Goal: Task Accomplishment & Management: Use online tool/utility

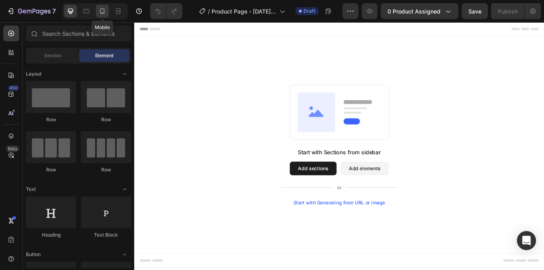
click at [100, 10] on icon at bounding box center [102, 11] width 8 height 8
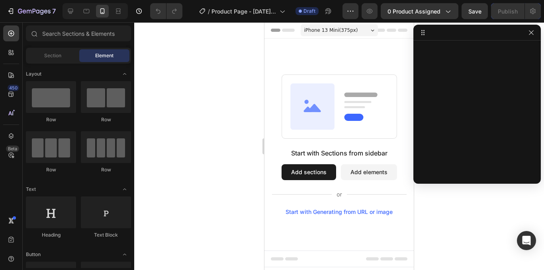
click at [375, 30] on div "iPhone 13 Mini ( 375 px)" at bounding box center [339, 30] width 77 height 12
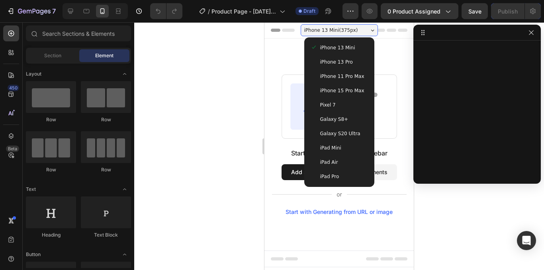
click at [375, 30] on div "iPhone 13 Mini ( 375 px)" at bounding box center [339, 30] width 77 height 12
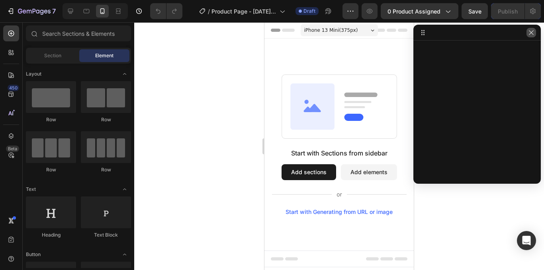
click at [530, 35] on icon "button" at bounding box center [531, 32] width 6 height 6
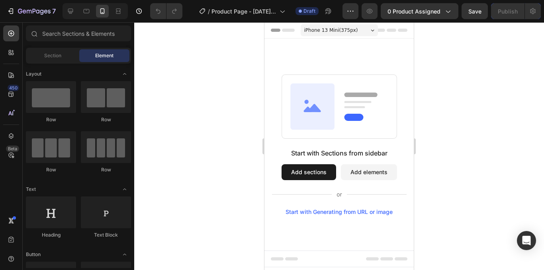
click at [276, 31] on div "Header" at bounding box center [283, 30] width 29 height 10
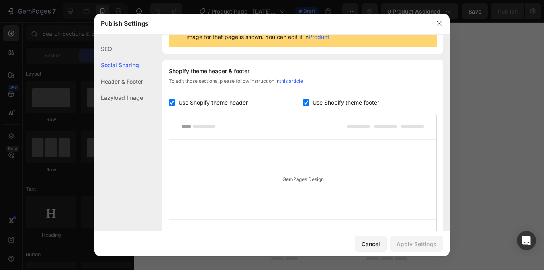
scroll to position [58, 0]
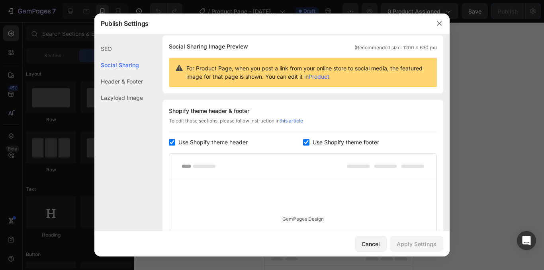
click at [171, 143] on input "checkbox" at bounding box center [172, 142] width 6 height 6
checkbox input "false"
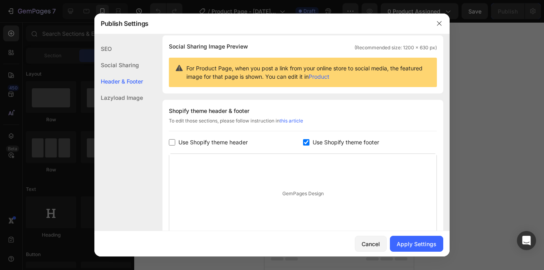
click at [305, 144] on input "checkbox" at bounding box center [306, 142] width 6 height 6
checkbox input "false"
click at [413, 247] on div "Apply Settings" at bounding box center [417, 244] width 40 height 8
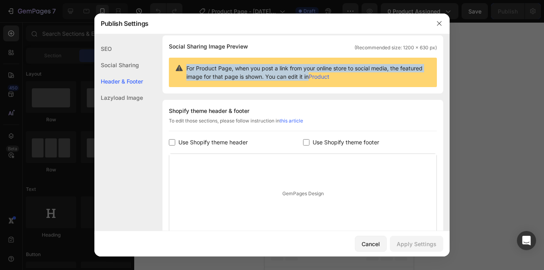
drag, startPoint x: 187, startPoint y: 68, endPoint x: 333, endPoint y: 76, distance: 146.4
click at [333, 76] on span "For Product Page, when you post a link from your online store to social media, …" at bounding box center [308, 72] width 244 height 17
copy span "For Product Page, when you post a link from your online store to social media, …"
click at [442, 25] on icon "button" at bounding box center [439, 23] width 6 height 6
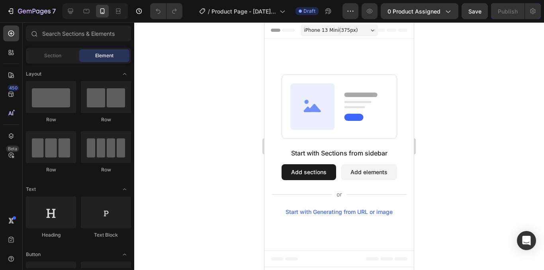
click at [369, 34] on div "iPhone 13 Mini ( 375 px)" at bounding box center [339, 30] width 77 height 12
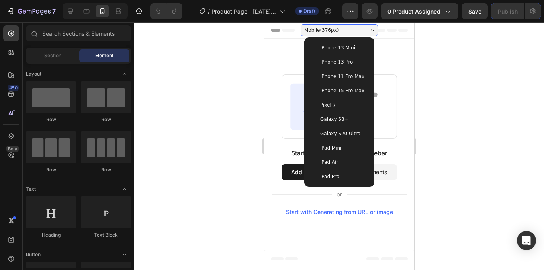
click at [442, 106] on div at bounding box center [339, 146] width 410 height 248
click at [232, 100] on div at bounding box center [339, 146] width 410 height 248
click at [365, 28] on div "Mobile ( 376 px)" at bounding box center [338, 30] width 77 height 12
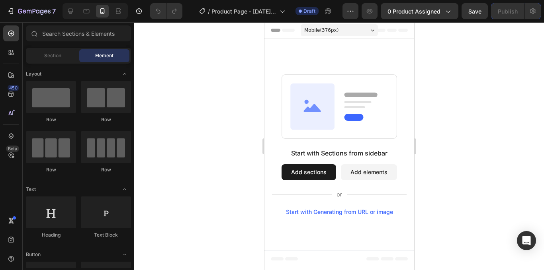
click at [367, 31] on div "Mobile ( 376 px)" at bounding box center [338, 30] width 77 height 12
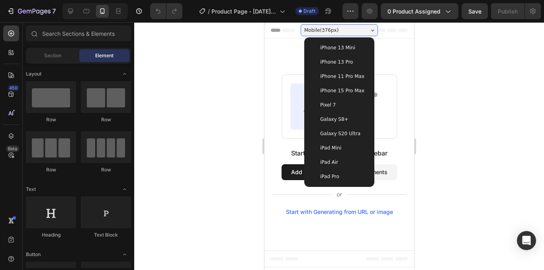
click at [347, 50] on span "iPhone 13 Mini" at bounding box center [337, 48] width 35 height 8
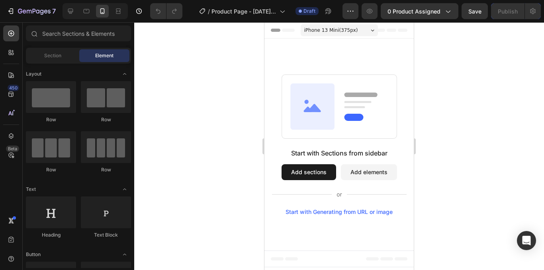
click at [371, 31] on icon at bounding box center [373, 30] width 4 height 2
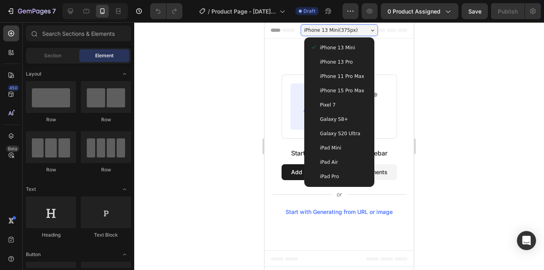
click at [405, 72] on div "Start with Sections from sidebar Add sections Add elements Start with Generatin…" at bounding box center [338, 145] width 149 height 212
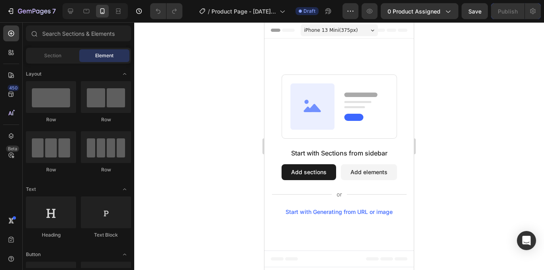
click at [368, 30] on div "iPhone 13 Mini ( 375 px)" at bounding box center [339, 30] width 77 height 12
click at [376, 122] on rect at bounding box center [339, 106] width 115 height 64
click at [366, 31] on div "iPhone 13 Mini ( 375 px)" at bounding box center [339, 30] width 77 height 12
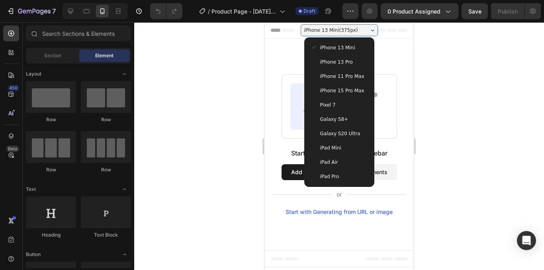
click at [340, 128] on div "Galaxy S20 Ultra" at bounding box center [339, 134] width 64 height 14
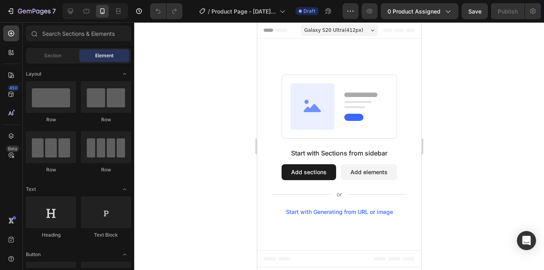
click at [369, 27] on div "Galaxy S20 Ultra ( 412 px)" at bounding box center [338, 30] width 77 height 12
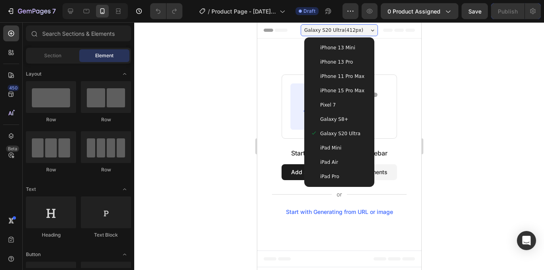
click at [353, 44] on div "iPhone 13 Mini" at bounding box center [338, 48] width 57 height 8
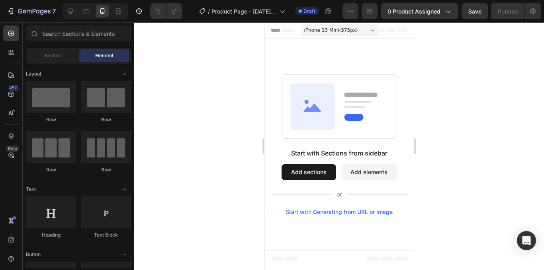
click at [372, 53] on div "Start with Sections from sidebar Add sections Add elements Start with Generatin…" at bounding box center [338, 145] width 149 height 212
drag, startPoint x: 412, startPoint y: 52, endPoint x: 429, endPoint y: 53, distance: 16.3
click at [414, 53] on html "iPhone 13 Mini ( 375 px) iPhone 13 Mini iPhone 13 Pro iPhone 11 Pro Max iPhone …" at bounding box center [338, 146] width 149 height 248
click at [431, 53] on div at bounding box center [339, 146] width 410 height 248
click at [426, 85] on div at bounding box center [339, 146] width 410 height 248
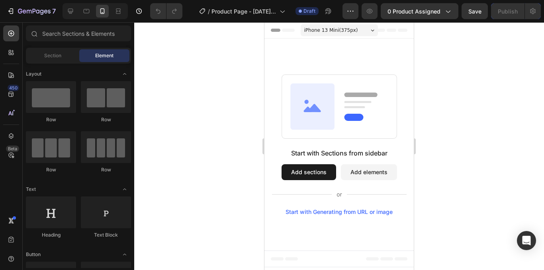
click at [365, 25] on div "iPhone 13 Mini ( 375 px)" at bounding box center [339, 30] width 77 height 12
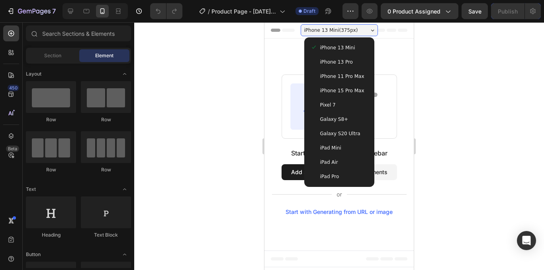
click at [374, 188] on div "Start with Sections from sidebar Add sections Add elements Start with Generatin…" at bounding box center [339, 182] width 135 height 67
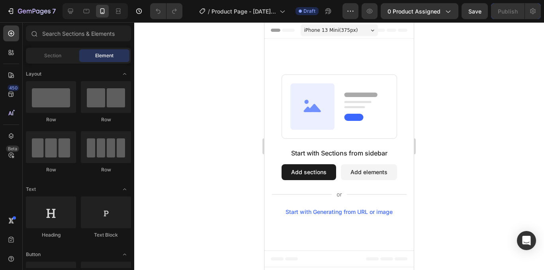
click at [374, 30] on icon at bounding box center [373, 30] width 4 height 2
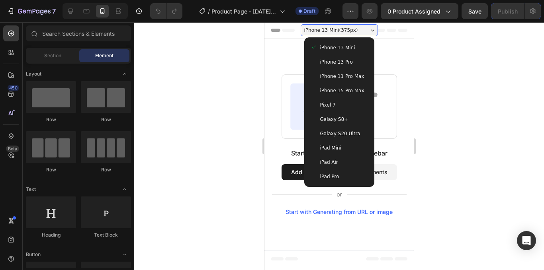
click at [358, 46] on div "iPhone 13 Mini" at bounding box center [339, 48] width 57 height 8
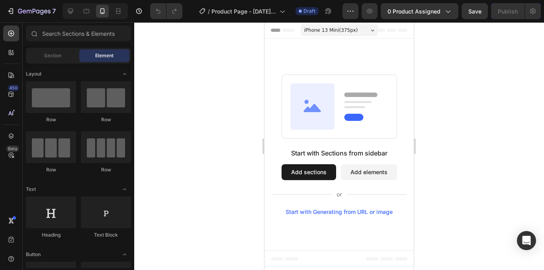
click at [368, 32] on div "iPhone 13 Mini ( 375 px)" at bounding box center [339, 30] width 77 height 12
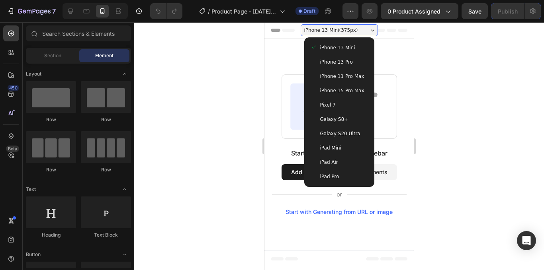
click at [352, 59] on div "iPhone 13 Pro" at bounding box center [339, 62] width 57 height 8
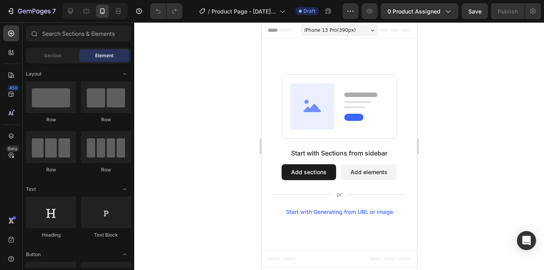
click at [371, 29] on icon at bounding box center [372, 30] width 4 height 2
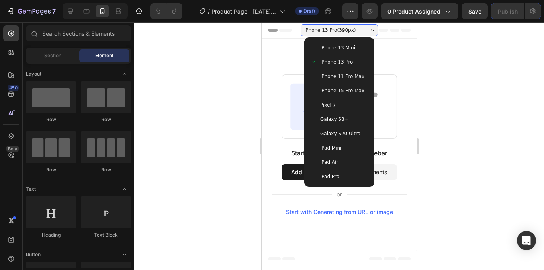
click at [343, 76] on span "iPhone 11 Pro Max" at bounding box center [342, 76] width 44 height 8
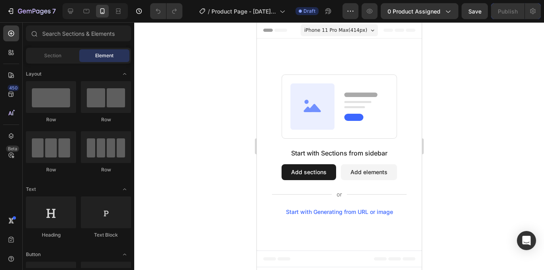
click at [371, 33] on div "iPhone 11 Pro Max ( 414 px)" at bounding box center [338, 30] width 77 height 12
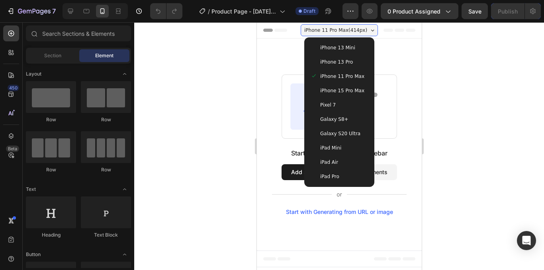
click at [342, 90] on span "iPhone 15 Pro Max" at bounding box center [342, 91] width 44 height 8
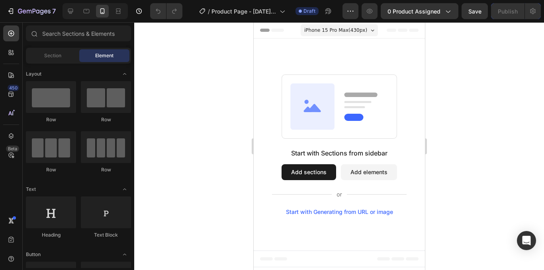
click at [370, 32] on div "iPhone 15 Pro Max ( 430 px)" at bounding box center [338, 30] width 77 height 12
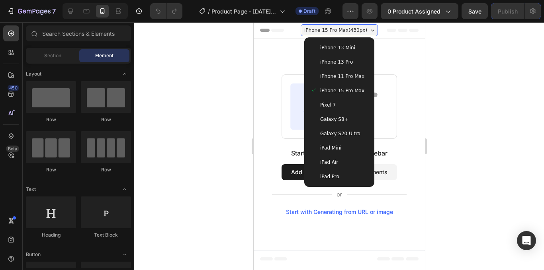
click at [328, 116] on span "Galaxy S8+" at bounding box center [334, 119] width 28 height 8
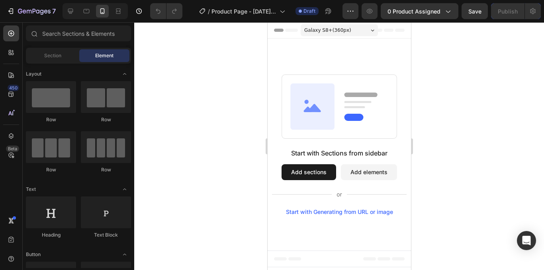
click at [372, 30] on icon at bounding box center [372, 30] width 4 height 2
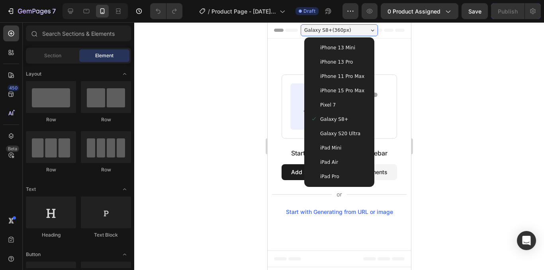
click at [336, 133] on span "Galaxy S20 Ultra" at bounding box center [340, 134] width 40 height 8
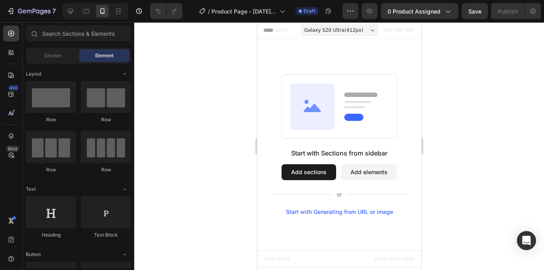
click at [373, 30] on icon at bounding box center [372, 30] width 3 height 2
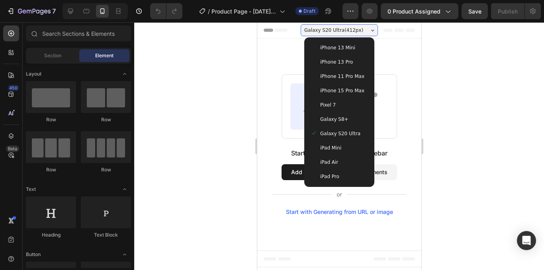
click at [325, 147] on span "iPad Mini" at bounding box center [330, 148] width 21 height 8
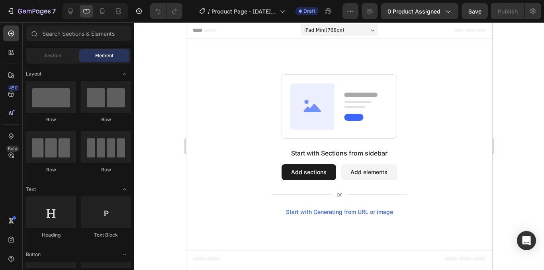
click at [372, 30] on icon at bounding box center [372, 30] width 4 height 2
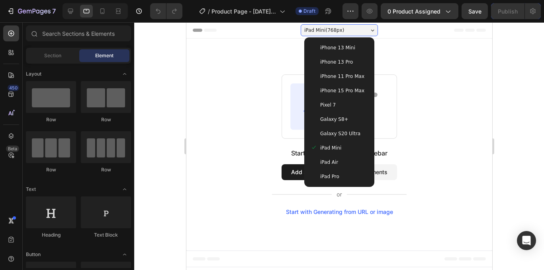
click at [331, 161] on span "iPad Air" at bounding box center [329, 163] width 18 height 8
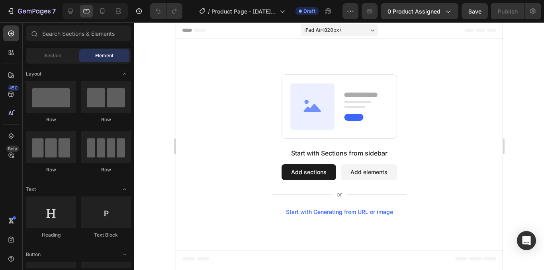
click at [374, 30] on div "iPad Air ( 820 px)" at bounding box center [338, 30] width 77 height 12
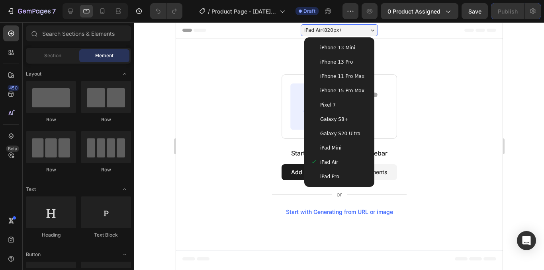
click at [341, 179] on div "iPad Pro" at bounding box center [338, 177] width 57 height 8
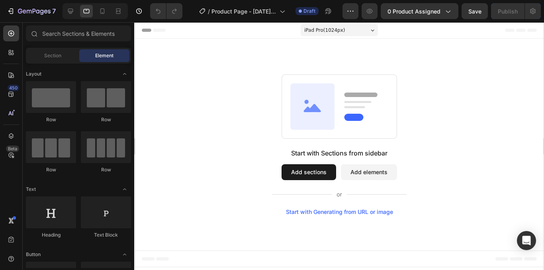
click at [367, 27] on div "iPad Pro ( 1024 px)" at bounding box center [338, 30] width 77 height 12
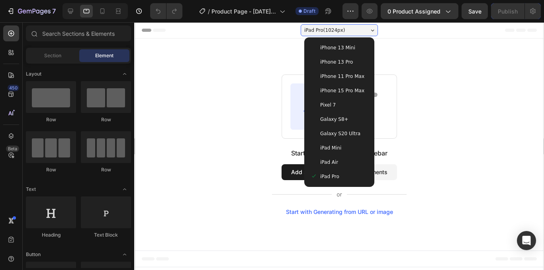
click at [352, 49] on div "iPhone 13 Mini" at bounding box center [338, 48] width 57 height 8
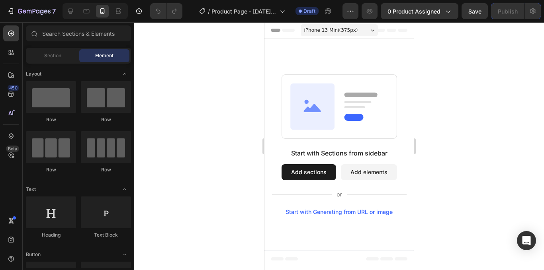
click at [384, 52] on div "Start with Sections from sidebar Add sections Add elements Start with Generatin…" at bounding box center [338, 145] width 149 height 212
click at [399, 32] on div "Header" at bounding box center [339, 30] width 137 height 16
click at [386, 32] on div "Header" at bounding box center [339, 30] width 137 height 16
click at [384, 30] on icon at bounding box center [381, 30] width 10 height 3
click at [368, 31] on div "iPhone 13 Mini ( 375 px)" at bounding box center [339, 30] width 77 height 12
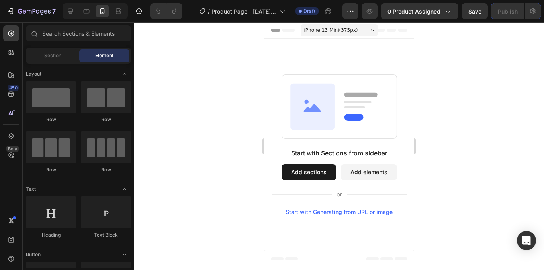
click at [383, 80] on rect at bounding box center [339, 106] width 115 height 64
click at [372, 31] on icon at bounding box center [373, 30] width 4 height 2
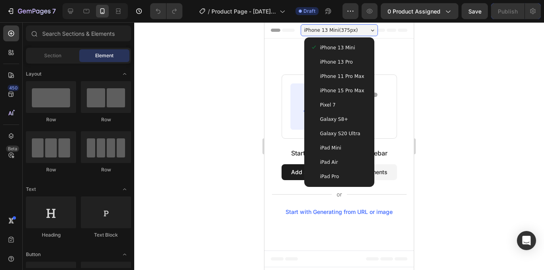
click at [362, 44] on div "iPhone 13 Mini" at bounding box center [339, 48] width 57 height 8
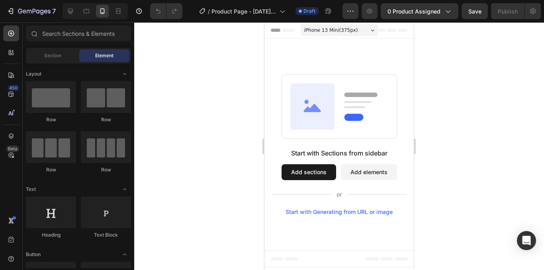
click at [374, 29] on icon at bounding box center [373, 30] width 4 height 2
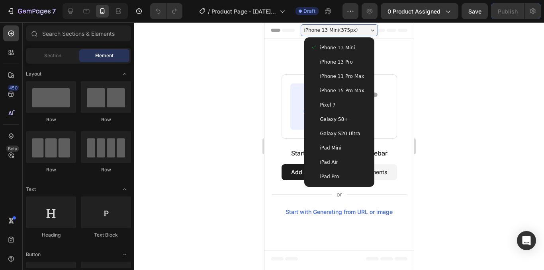
click at [350, 37] on div "iPhone 13 Mini iPhone 13 Pro iPhone 11 Pro Max iPhone 15 Pro Max Pixel 7 Galaxy…" at bounding box center [339, 112] width 70 height 150
click at [354, 184] on div "iPad Pro" at bounding box center [339, 177] width 64 height 14
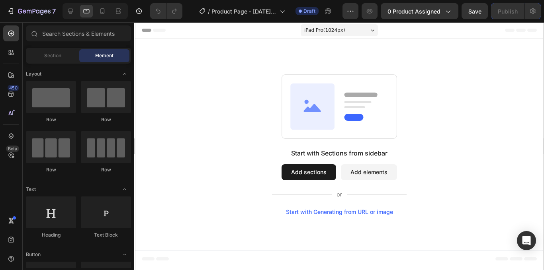
click at [371, 28] on div "iPad Pro ( 1024 px)" at bounding box center [338, 30] width 77 height 12
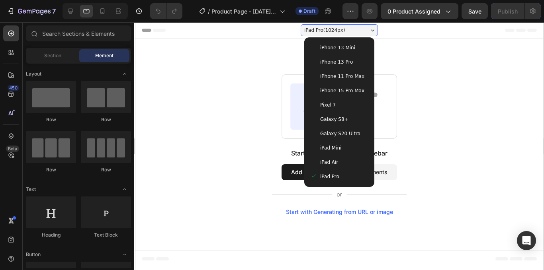
click at [366, 45] on div "iPhone 13 Mini" at bounding box center [338, 48] width 57 height 8
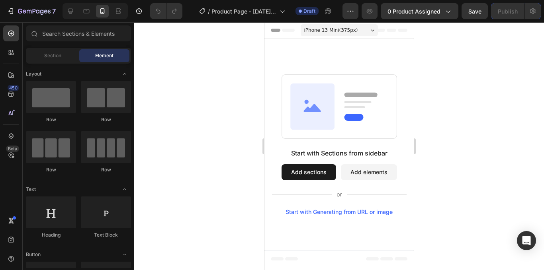
click at [367, 33] on div "iPhone 13 Mini ( 375 px)" at bounding box center [339, 30] width 77 height 12
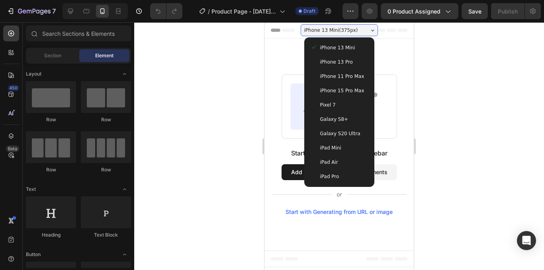
click at [375, 52] on div "Start with Sections from sidebar Add sections Add elements Start with Generatin…" at bounding box center [338, 145] width 149 height 212
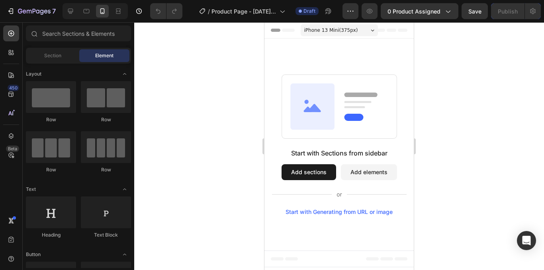
click at [366, 29] on div "iPhone 13 Mini ( 375 px)" at bounding box center [339, 30] width 77 height 12
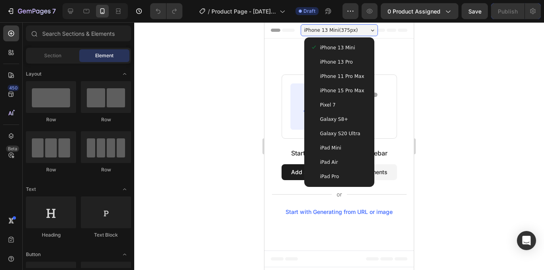
click at [315, 50] on icon at bounding box center [314, 47] width 6 height 7
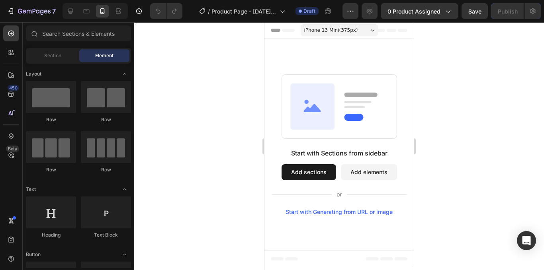
click at [351, 33] on span "iPhone 13 Mini ( 375 px)" at bounding box center [331, 30] width 54 height 8
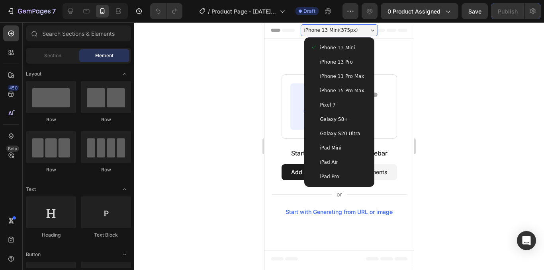
click at [341, 50] on span "iPhone 13 Mini" at bounding box center [337, 48] width 35 height 8
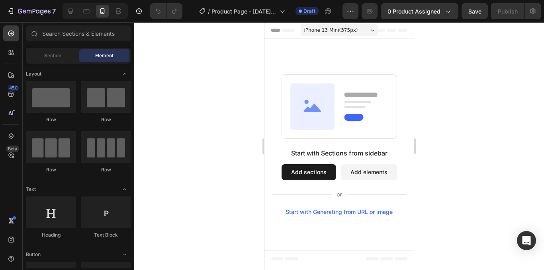
click at [364, 29] on div "iPhone 13 Mini ( 375 px)" at bounding box center [339, 30] width 77 height 12
click at [388, 160] on div "Start with Sections from sidebar Add sections Add elements Start with Generatin…" at bounding box center [339, 182] width 135 height 67
click at [374, 172] on button "Add elements" at bounding box center [369, 172] width 56 height 16
click at [353, 9] on icon "button" at bounding box center [350, 11] width 8 height 8
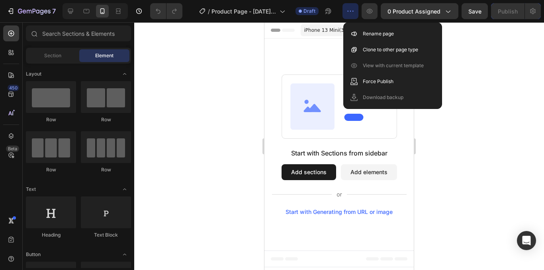
click at [353, 8] on icon "button" at bounding box center [350, 11] width 8 height 8
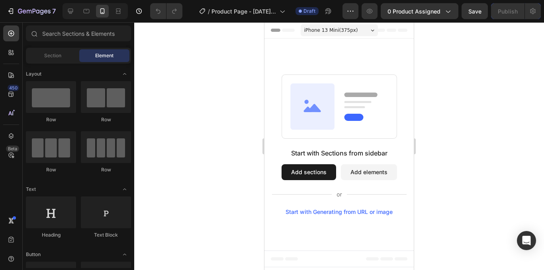
click at [363, 32] on div "iPhone 13 Mini ( 375 px)" at bounding box center [339, 30] width 77 height 12
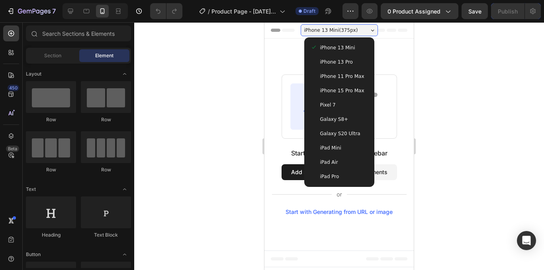
click at [363, 32] on div "iPhone 13 Mini ( 375 px)" at bounding box center [339, 30] width 77 height 12
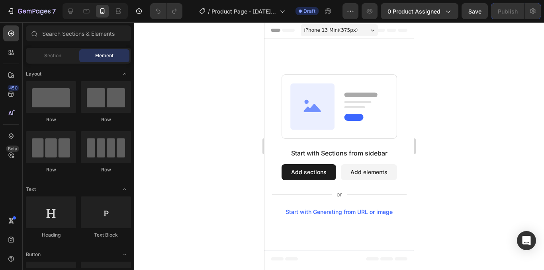
click at [363, 32] on div "iPhone 13 Mini ( 375 px)" at bounding box center [339, 30] width 77 height 12
click at [380, 53] on div "Start with Sections from sidebar Add sections Add elements Start with Generatin…" at bounding box center [338, 145] width 149 height 212
click at [376, 33] on div "iPhone 13 Mini ( 375 px)" at bounding box center [339, 30] width 77 height 12
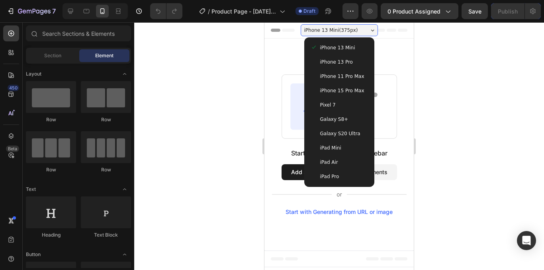
click at [369, 41] on div "iPhone 13 Mini" at bounding box center [339, 48] width 64 height 14
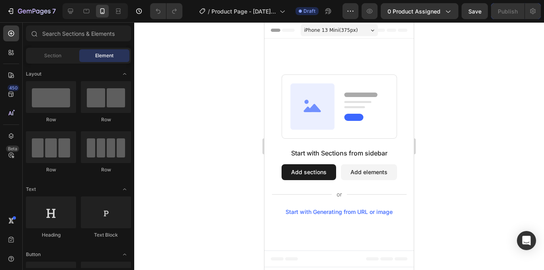
click at [376, 31] on div "iPhone 13 Mini ( 375 px)" at bounding box center [339, 30] width 77 height 12
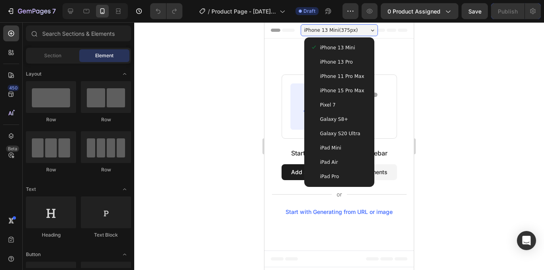
click at [403, 103] on div "Start with Sections from sidebar Add sections Add elements Start with Generatin…" at bounding box center [338, 144] width 149 height 141
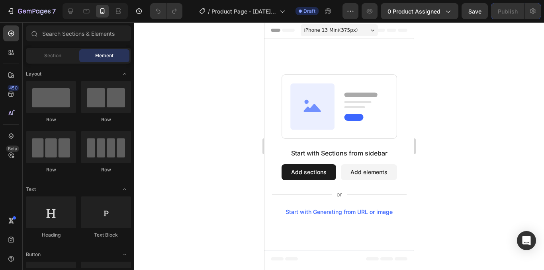
click at [384, 29] on icon at bounding box center [381, 30] width 10 height 3
click at [395, 31] on icon at bounding box center [392, 30] width 10 height 3
click at [401, 31] on icon at bounding box center [403, 30] width 10 height 3
drag, startPoint x: 387, startPoint y: 66, endPoint x: 374, endPoint y: 87, distance: 24.8
click at [384, 76] on div "Start with Sections from sidebar Add sections Add elements Start with Generatin…" at bounding box center [338, 145] width 149 height 212
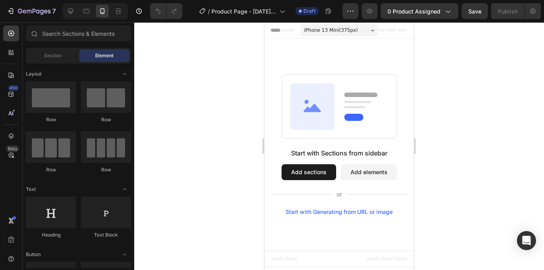
click at [363, 102] on rect at bounding box center [357, 102] width 27 height 2
click at [351, 113] on rect at bounding box center [339, 106] width 115 height 64
click at [323, 123] on icon at bounding box center [312, 106] width 44 height 46
click at [341, 152] on div "Start with Sections from sidebar" at bounding box center [339, 154] width 96 height 10
click at [328, 154] on div "Start with Sections from sidebar" at bounding box center [339, 154] width 96 height 10
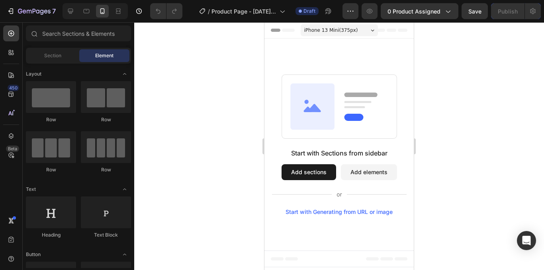
drag, startPoint x: 327, startPoint y: 154, endPoint x: 346, endPoint y: 153, distance: 19.2
click at [336, 154] on div "Start with Sections from sidebar" at bounding box center [339, 154] width 96 height 10
click at [360, 153] on div "Start with Sections from sidebar" at bounding box center [339, 154] width 96 height 10
drag, startPoint x: 366, startPoint y: 150, endPoint x: 379, endPoint y: 145, distance: 14.1
click at [368, 150] on div "Start with Sections from sidebar" at bounding box center [339, 154] width 96 height 10
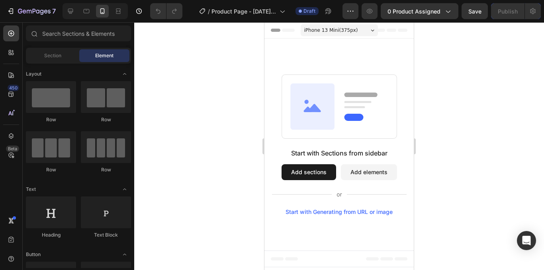
click at [380, 145] on div "Start with Sections from sidebar Add sections Add elements Start with Generatin…" at bounding box center [338, 144] width 149 height 141
drag, startPoint x: 387, startPoint y: 157, endPoint x: 384, endPoint y: 168, distance: 11.6
click at [388, 164] on div "Start with Sections from sidebar Add sections Add elements Start with Generatin…" at bounding box center [339, 182] width 135 height 67
click at [381, 173] on button "Add elements" at bounding box center [369, 172] width 56 height 16
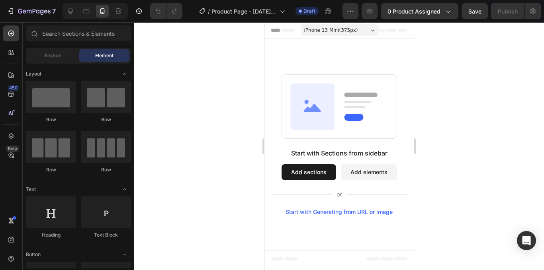
click at [366, 202] on div "Start with Sections from sidebar Add sections Add elements Start with Generatin…" at bounding box center [339, 182] width 135 height 67
click at [407, 224] on div "Start with Sections from sidebar Add sections Add elements Start with Generatin…" at bounding box center [338, 145] width 149 height 212
drag, startPoint x: 405, startPoint y: 230, endPoint x: 401, endPoint y: 232, distance: 4.8
click at [404, 231] on div "Start with Sections from sidebar Add sections Add elements Start with Generatin…" at bounding box center [338, 145] width 149 height 212
click at [391, 232] on div "Start with Sections from sidebar Add sections Add elements Start with Generatin…" at bounding box center [338, 145] width 149 height 212
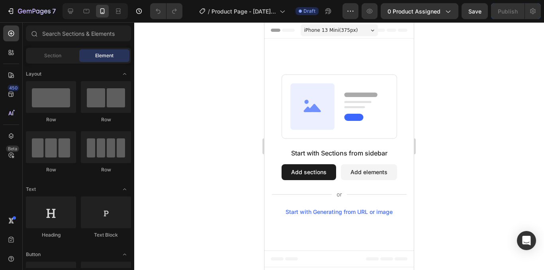
click at [391, 232] on div "Start with Sections from sidebar Add sections Add elements Start with Generatin…" at bounding box center [338, 145] width 149 height 212
click at [258, 32] on div at bounding box center [339, 146] width 410 height 248
click at [392, 29] on icon at bounding box center [392, 30] width 10 height 3
drag, startPoint x: 391, startPoint y: 32, endPoint x: 398, endPoint y: 33, distance: 6.8
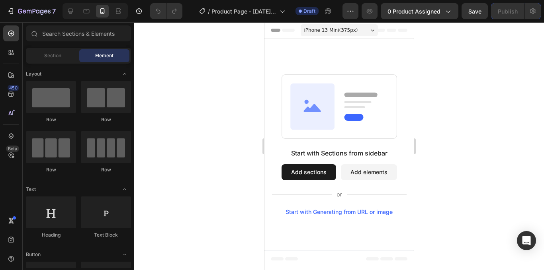
click at [395, 33] on div "Header" at bounding box center [339, 30] width 137 height 16
click at [404, 31] on icon at bounding box center [403, 30] width 10 height 3
drag, startPoint x: 400, startPoint y: 30, endPoint x: 395, endPoint y: 30, distance: 5.2
click at [396, 30] on icon at bounding box center [392, 30] width 32 height 3
click at [378, 30] on div "iPhone 13 Mini ( 375 px)" at bounding box center [339, 30] width 77 height 12
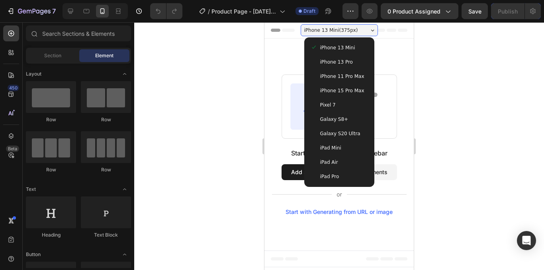
click at [339, 43] on div "iPhone 13 Mini" at bounding box center [339, 48] width 64 height 14
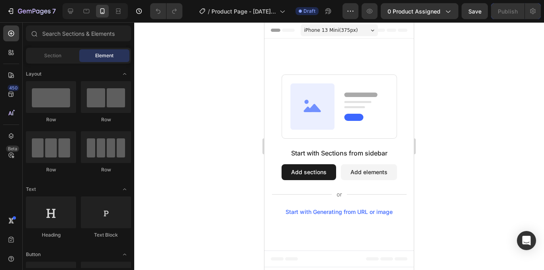
click at [370, 31] on div "iPhone 13 Mini ( 375 px)" at bounding box center [339, 30] width 77 height 12
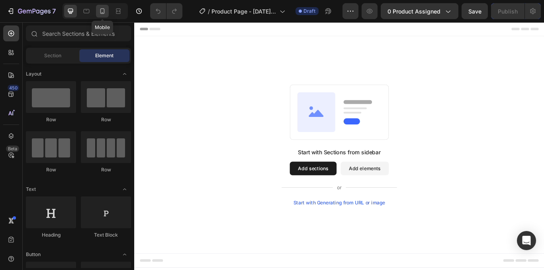
click at [104, 14] on icon at bounding box center [102, 11] width 8 height 8
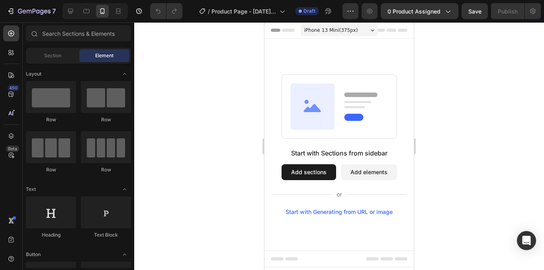
click at [370, 28] on div "iPhone 13 Mini ( 375 px)" at bounding box center [339, 30] width 77 height 12
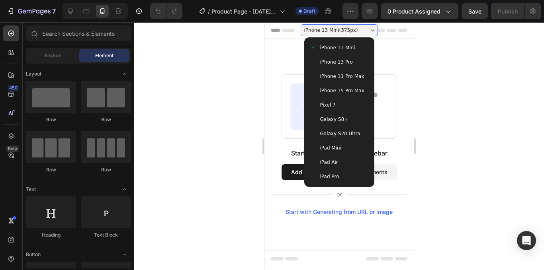
click at [370, 28] on div "iPhone 13 Mini ( 375 px)" at bounding box center [339, 30] width 77 height 12
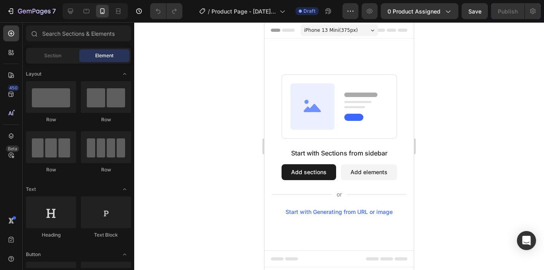
click at [370, 28] on div "iPhone 13 Mini ( 375 px)" at bounding box center [339, 30] width 77 height 12
click at [390, 31] on icon at bounding box center [392, 30] width 10 height 3
click at [391, 31] on icon at bounding box center [392, 30] width 10 height 3
click at [368, 31] on div "iPhone 13 Mini ( 375 px)" at bounding box center [339, 30] width 77 height 12
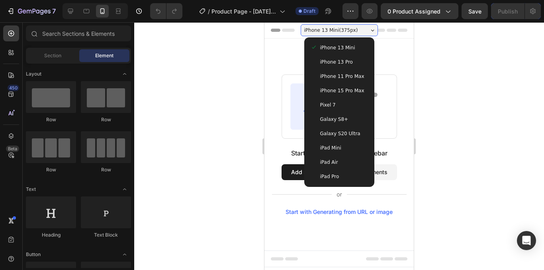
click at [379, 29] on div "iPhone 13 Mini ( 375 px) iPhone 13 Mini iPhone 13 Pro iPhone 11 Pro Max iPhone …" at bounding box center [338, 144] width 149 height 245
click at [383, 29] on icon at bounding box center [381, 30] width 10 height 3
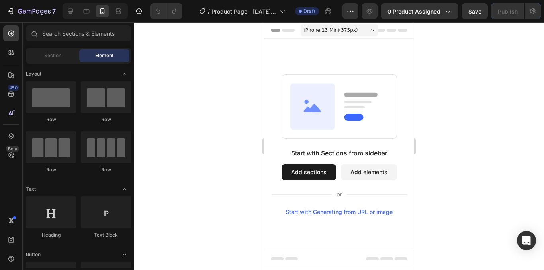
click at [383, 29] on icon at bounding box center [381, 30] width 10 height 3
click at [394, 31] on icon at bounding box center [392, 30] width 10 height 3
click at [381, 29] on icon at bounding box center [381, 30] width 10 height 3
click at [376, 29] on div "iPhone 13 Mini ( 375 px)" at bounding box center [339, 30] width 77 height 12
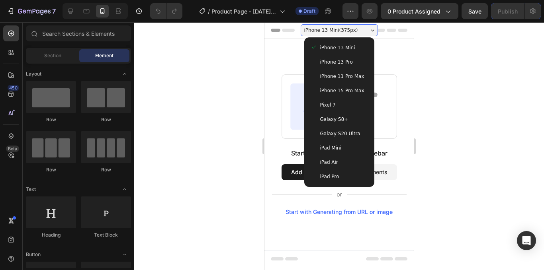
click at [375, 29] on div "iPhone 13 Mini ( 375 px)" at bounding box center [339, 30] width 77 height 12
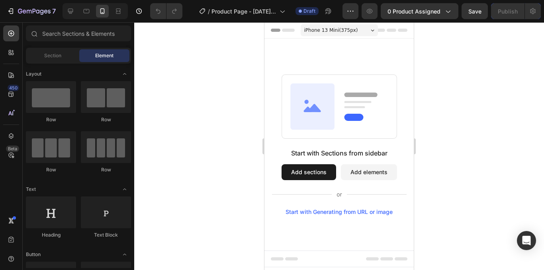
click at [375, 29] on div "iPhone 13 Mini ( 375 px)" at bounding box center [339, 30] width 77 height 12
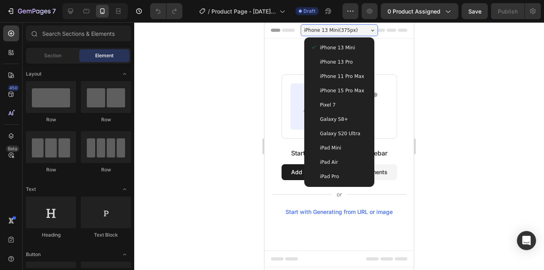
drag, startPoint x: 375, startPoint y: 29, endPoint x: 385, endPoint y: 29, distance: 10.0
click at [385, 29] on div "iPhone 13 Mini ( 375 px) iPhone 13 Mini iPhone 13 Pro iPhone 11 Pro Max iPhone …" at bounding box center [338, 144] width 149 height 245
click at [385, 29] on icon at bounding box center [381, 30] width 10 height 3
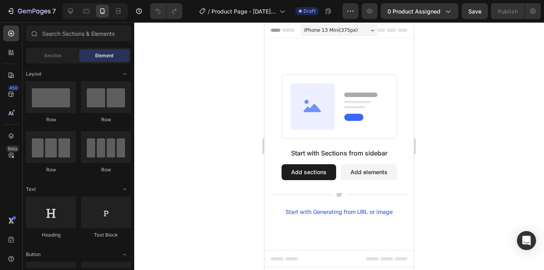
click at [387, 29] on icon at bounding box center [392, 30] width 32 height 3
drag, startPoint x: 395, startPoint y: 29, endPoint x: 400, endPoint y: 30, distance: 4.8
click at [400, 30] on icon at bounding box center [392, 30] width 32 height 3
click at [403, 31] on icon at bounding box center [403, 30] width 10 height 3
click at [404, 35] on div "Header" at bounding box center [339, 30] width 137 height 16
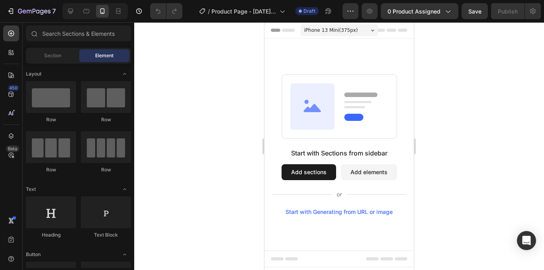
click at [404, 39] on div "Start with Sections from sidebar Add sections Add elements Start with Generatin…" at bounding box center [338, 145] width 149 height 212
click at [402, 41] on div "Start with Sections from sidebar Add sections Add elements Start with Generatin…" at bounding box center [338, 145] width 149 height 212
drag, startPoint x: 396, startPoint y: 54, endPoint x: 391, endPoint y: 68, distance: 14.9
click at [395, 56] on div "Start with Sections from sidebar Add sections Add elements Start with Generatin…" at bounding box center [338, 145] width 149 height 212
drag, startPoint x: 391, startPoint y: 68, endPoint x: 384, endPoint y: 82, distance: 15.7
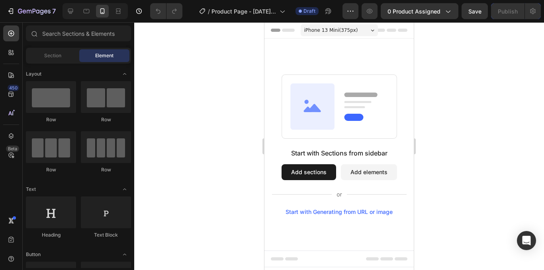
click at [386, 80] on div "Start with Sections from sidebar Add sections Add elements Start with Generatin…" at bounding box center [338, 145] width 149 height 212
drag, startPoint x: 376, startPoint y: 97, endPoint x: 373, endPoint y: 100, distance: 4.2
click at [373, 100] on rect at bounding box center [339, 106] width 115 height 64
click at [352, 107] on icon at bounding box center [339, 106] width 115 height 65
click at [345, 115] on icon at bounding box center [339, 106] width 115 height 65
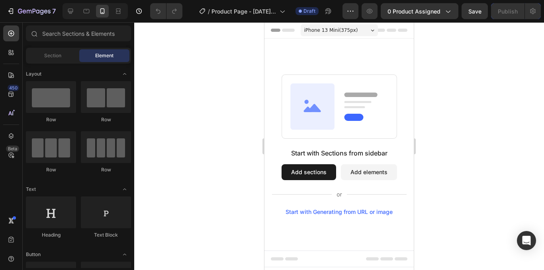
drag, startPoint x: 317, startPoint y: 117, endPoint x: 307, endPoint y: 113, distance: 11.8
click at [314, 117] on icon at bounding box center [312, 106] width 44 height 46
drag, startPoint x: 305, startPoint y: 111, endPoint x: 309, endPoint y: 106, distance: 6.8
click at [305, 111] on icon at bounding box center [307, 109] width 8 height 6
drag, startPoint x: 316, startPoint y: 111, endPoint x: 338, endPoint y: 127, distance: 27.6
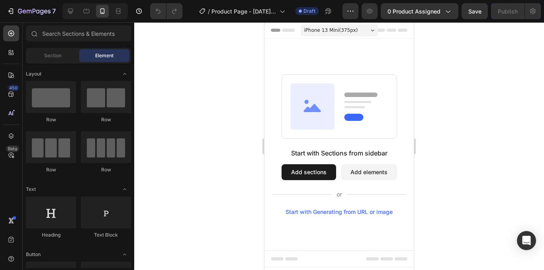
click at [338, 127] on icon at bounding box center [339, 106] width 115 height 65
drag, startPoint x: 352, startPoint y: 137, endPoint x: 359, endPoint y: 139, distance: 7.2
click at [357, 139] on div "Start with Sections from sidebar Add sections Add elements Start with Generatin…" at bounding box center [338, 144] width 149 height 141
drag, startPoint x: 366, startPoint y: 140, endPoint x: 370, endPoint y: 142, distance: 4.3
click at [370, 142] on div "Start with Sections from sidebar Add sections Add elements Start with Generatin…" at bounding box center [338, 144] width 149 height 141
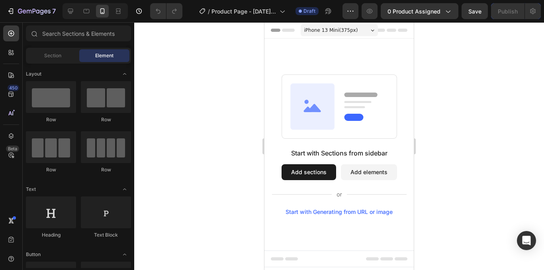
click at [374, 147] on div "Start with Sections from sidebar Add sections Add elements Start with Generatin…" at bounding box center [338, 144] width 149 height 141
click at [369, 150] on div "Start with Sections from sidebar" at bounding box center [339, 154] width 96 height 10
drag, startPoint x: 367, startPoint y: 151, endPoint x: 349, endPoint y: 148, distance: 17.7
click at [360, 152] on div "Start with Sections from sidebar" at bounding box center [339, 154] width 96 height 10
click at [343, 147] on div "Start with Sections from sidebar Add sections Add elements Start with Generatin…" at bounding box center [338, 144] width 149 height 141
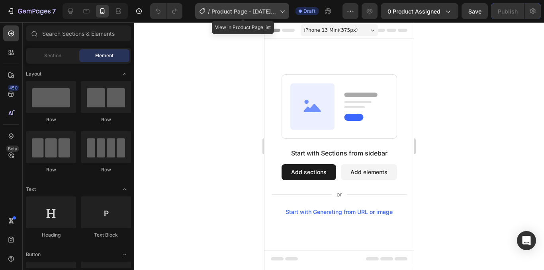
click at [284, 10] on icon at bounding box center [282, 11] width 8 height 8
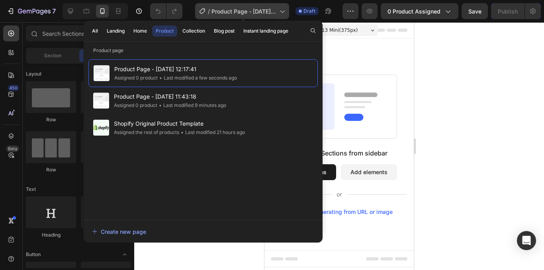
click at [284, 10] on icon at bounding box center [282, 11] width 8 height 8
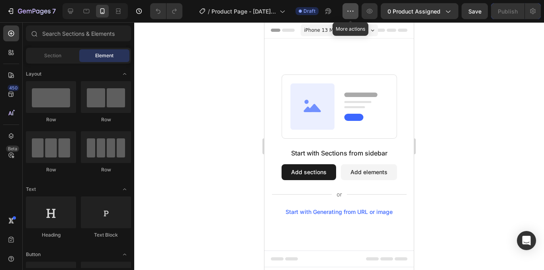
click at [353, 14] on icon "button" at bounding box center [350, 11] width 8 height 8
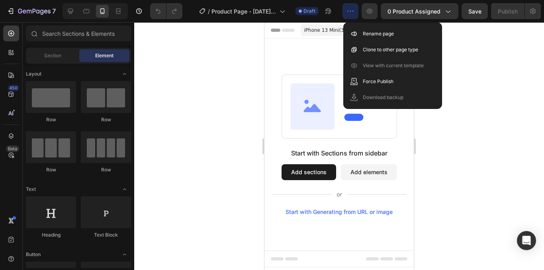
click at [353, 14] on icon "button" at bounding box center [350, 11] width 8 height 8
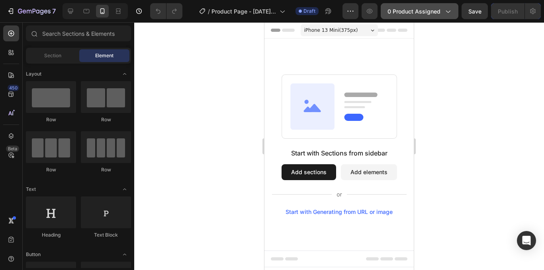
click at [454, 12] on button "0 product assigned" at bounding box center [420, 11] width 78 height 16
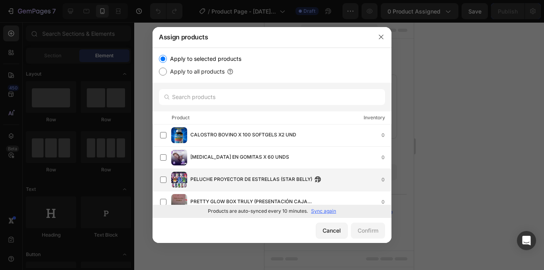
scroll to position [76, 0]
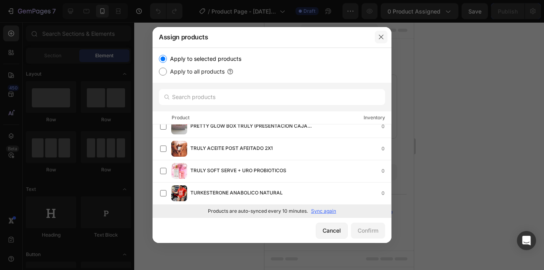
click at [383, 39] on icon "button" at bounding box center [381, 37] width 4 height 4
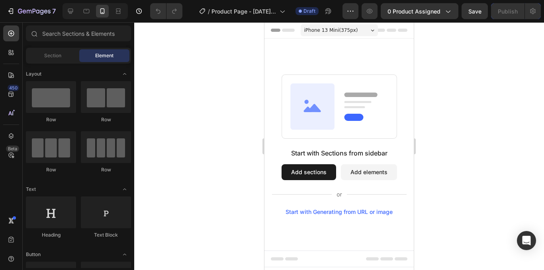
click at [365, 33] on div "iPhone 13 Mini ( 375 px)" at bounding box center [339, 30] width 77 height 12
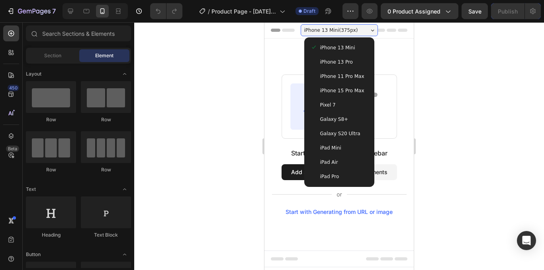
click at [375, 48] on div "Start with Sections from sidebar Add sections Add elements Start with Generatin…" at bounding box center [338, 145] width 149 height 212
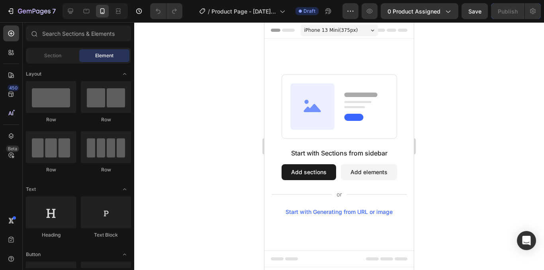
click at [372, 33] on div "iPhone 13 Mini ( 375 px)" at bounding box center [339, 30] width 77 height 12
drag, startPoint x: 383, startPoint y: 60, endPoint x: 374, endPoint y: 35, distance: 26.3
click at [374, 35] on div "iPhone 13 Mini ( 375 px)" at bounding box center [339, 30] width 77 height 12
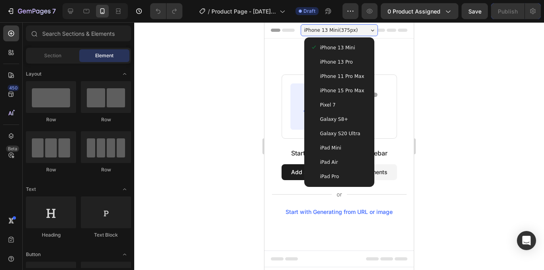
click at [374, 32] on div "iPhone 13 Mini ( 375 px)" at bounding box center [339, 30] width 77 height 12
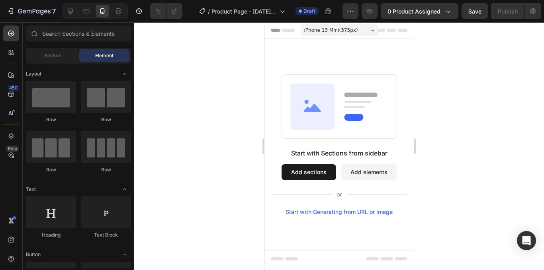
click at [374, 32] on div "iPhone 13 Mini ( 375 px)" at bounding box center [339, 30] width 77 height 12
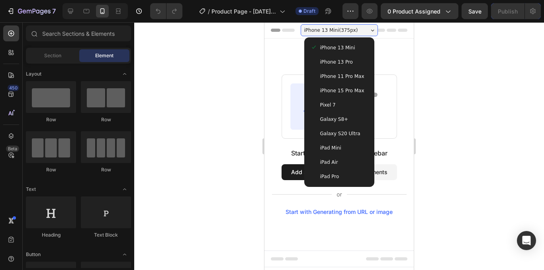
click at [374, 32] on div "iPhone 13 Mini ( 375 px)" at bounding box center [339, 30] width 77 height 12
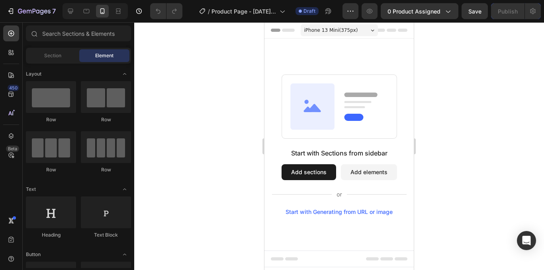
click at [374, 32] on div "iPhone 13 Mini ( 375 px)" at bounding box center [339, 30] width 77 height 12
click at [377, 54] on div "Start with Sections from sidebar Add sections Add elements Start with Generatin…" at bounding box center [338, 145] width 149 height 212
click at [367, 33] on div "iPhone 13 Mini ( 375 px)" at bounding box center [339, 30] width 77 height 12
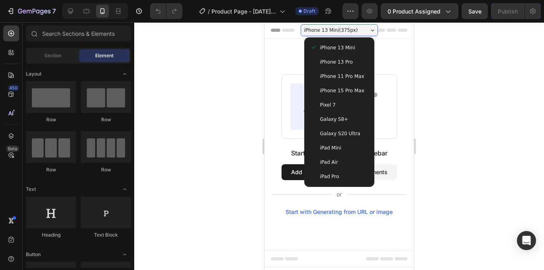
click at [362, 38] on div "iPhone 13 Mini iPhone 13 Pro iPhone 11 Pro Max iPhone 15 Pro Max Pixel 7 Galaxy…" at bounding box center [339, 112] width 70 height 150
click at [352, 38] on div "iPhone 13 Mini iPhone 13 Pro iPhone 11 Pro Max iPhone 15 Pro Max Pixel 7 Galaxy…" at bounding box center [339, 112] width 70 height 150
click at [346, 186] on div "iPhone 13 Mini iPhone 13 Pro iPhone 11 Pro Max iPhone 15 Pro Max Pixel 7 Galaxy…" at bounding box center [339, 112] width 70 height 150
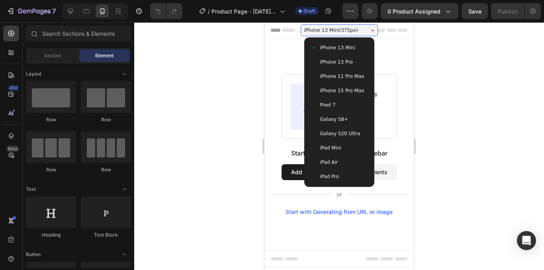
click at [364, 184] on div "iPad Pro" at bounding box center [339, 177] width 64 height 14
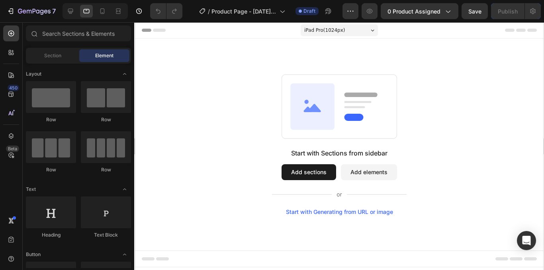
click at [366, 26] on div "iPad Pro ( 1024 px)" at bounding box center [338, 30] width 77 height 12
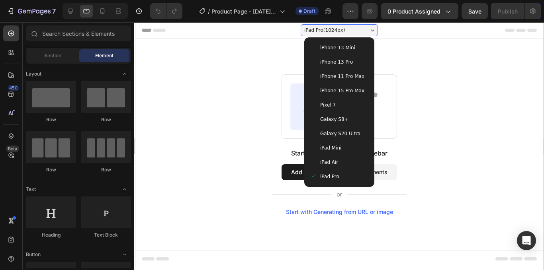
click at [355, 43] on div "iPhone 13 Mini" at bounding box center [339, 48] width 64 height 14
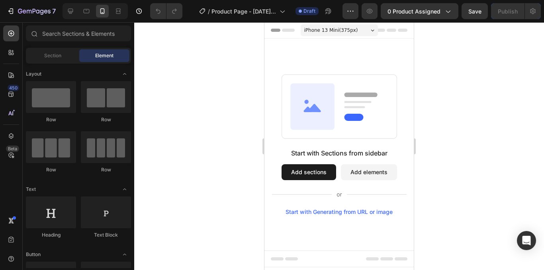
click at [366, 32] on div "iPhone 13 Mini ( 375 px)" at bounding box center [339, 30] width 77 height 12
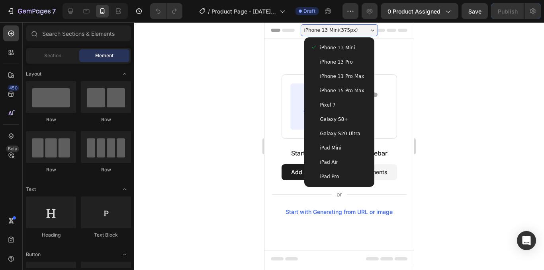
click at [343, 107] on div "Pixel 7" at bounding box center [339, 105] width 57 height 8
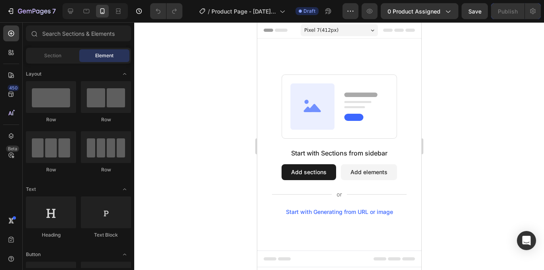
click at [366, 31] on div "Pixel 7 ( 412 px)" at bounding box center [338, 30] width 77 height 12
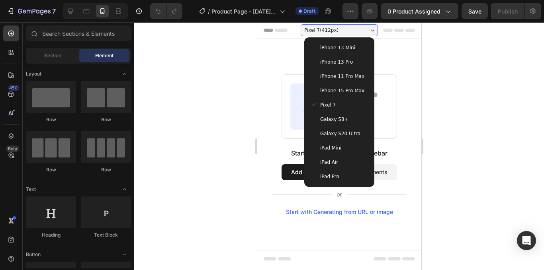
click at [350, 41] on div "iPhone 13 Mini" at bounding box center [339, 48] width 64 height 14
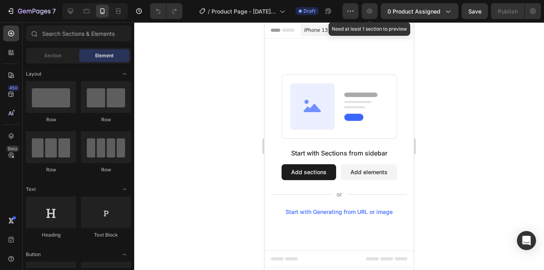
click at [371, 10] on icon "button" at bounding box center [370, 11] width 6 height 5
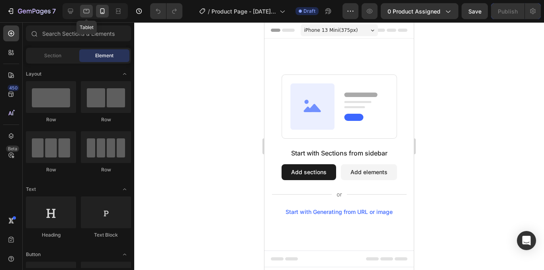
click at [86, 12] on icon at bounding box center [86, 11] width 8 height 8
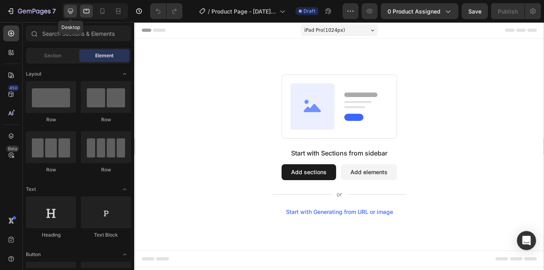
click at [72, 10] on icon at bounding box center [71, 11] width 8 height 8
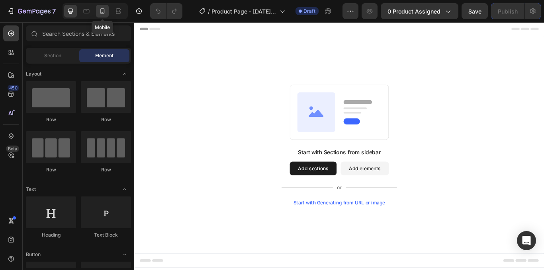
click at [100, 11] on icon at bounding box center [102, 11] width 4 height 6
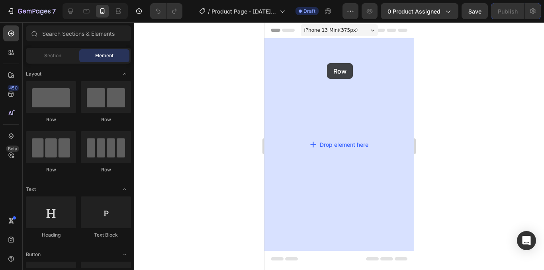
drag, startPoint x: 322, startPoint y: 125, endPoint x: 327, endPoint y: 63, distance: 62.0
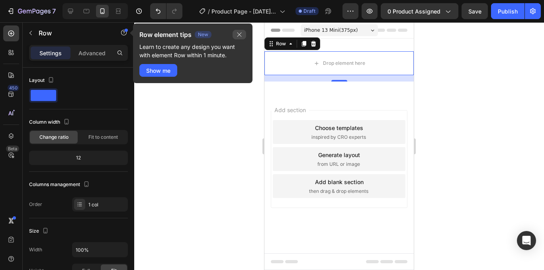
click at [242, 36] on icon "button" at bounding box center [239, 34] width 6 height 6
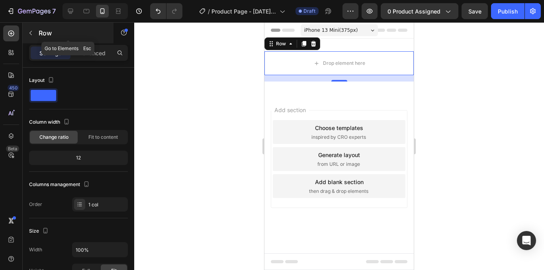
click at [35, 35] on button "button" at bounding box center [30, 33] width 13 height 13
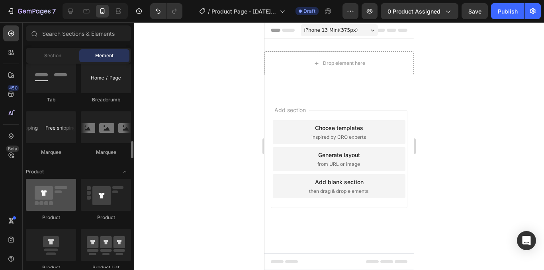
scroll to position [996, 0]
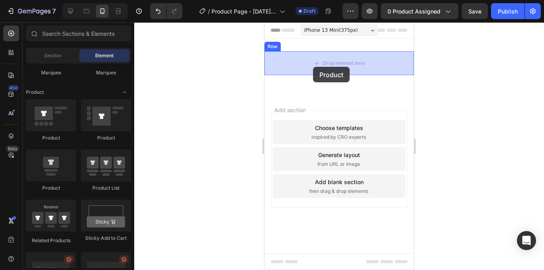
drag, startPoint x: 322, startPoint y: 194, endPoint x: 313, endPoint y: 67, distance: 127.0
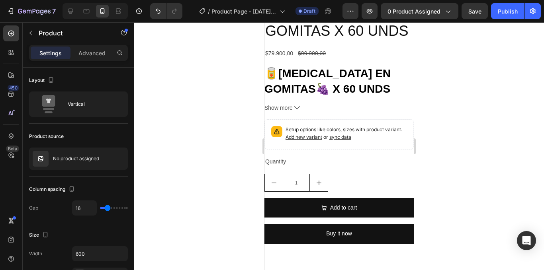
scroll to position [0, 0]
